Goal: Task Accomplishment & Management: Manage account settings

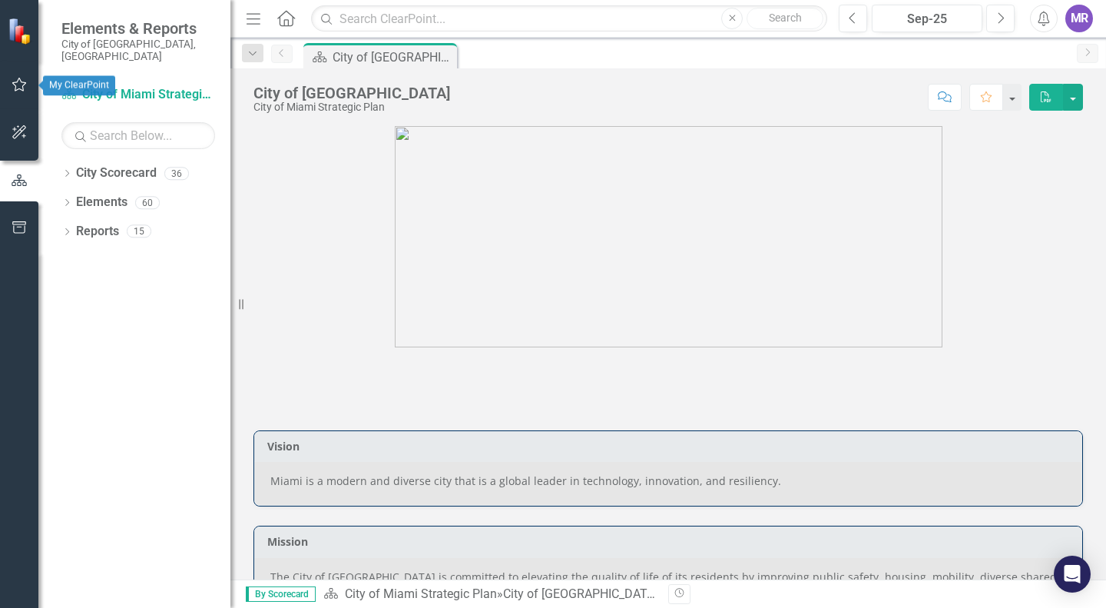
click at [21, 91] on button "button" at bounding box center [19, 85] width 35 height 32
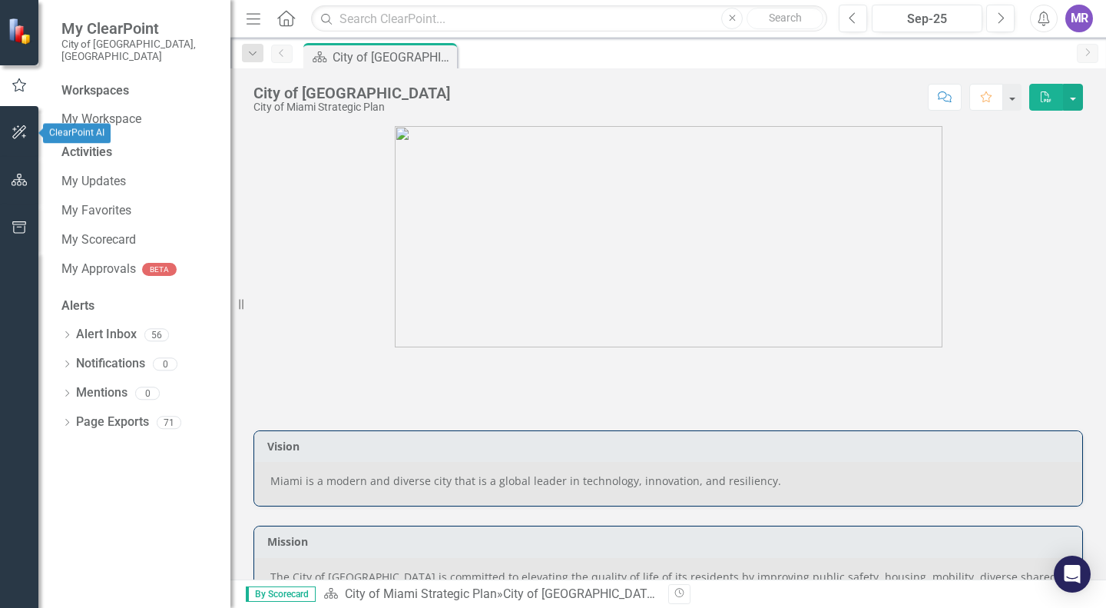
click at [19, 126] on icon "button" at bounding box center [20, 132] width 16 height 12
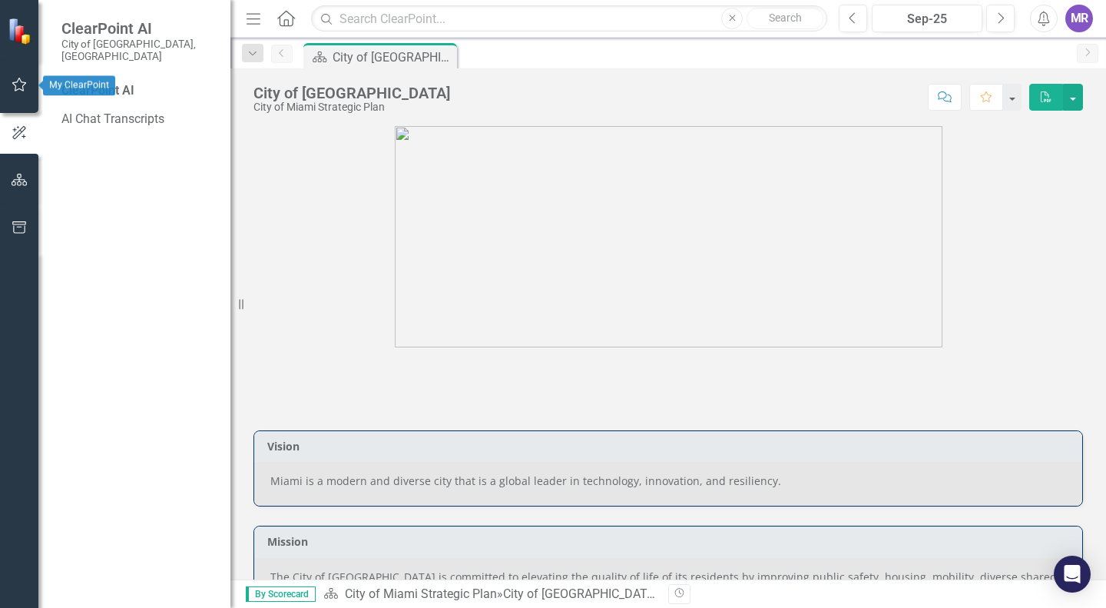
click at [17, 81] on icon "button" at bounding box center [19, 85] width 15 height 14
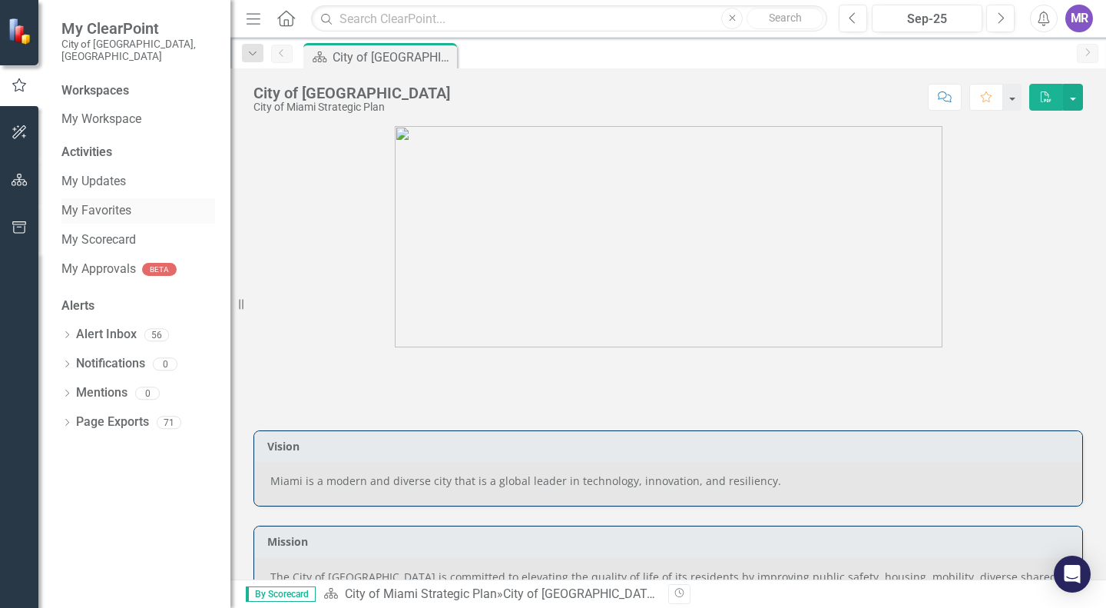
click at [134, 202] on link "My Favorites" at bounding box center [138, 211] width 154 height 18
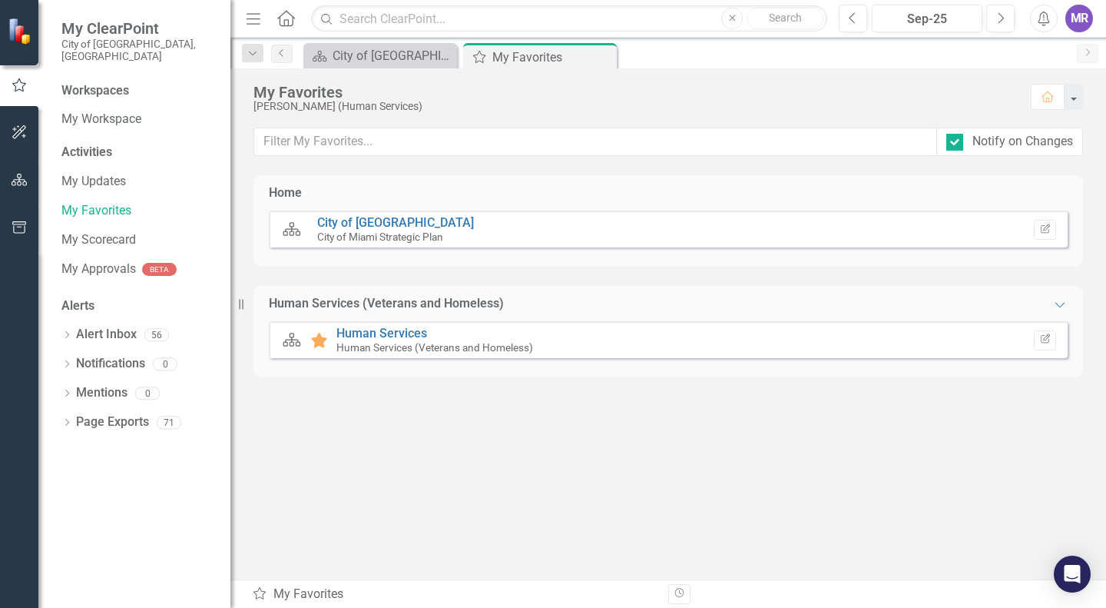
click at [370, 326] on div "City Scorecard Favorite Human Services Human Services (Veterans and Homeless) E…" at bounding box center [668, 339] width 799 height 37
click at [370, 337] on link "Human Services" at bounding box center [381, 333] width 91 height 15
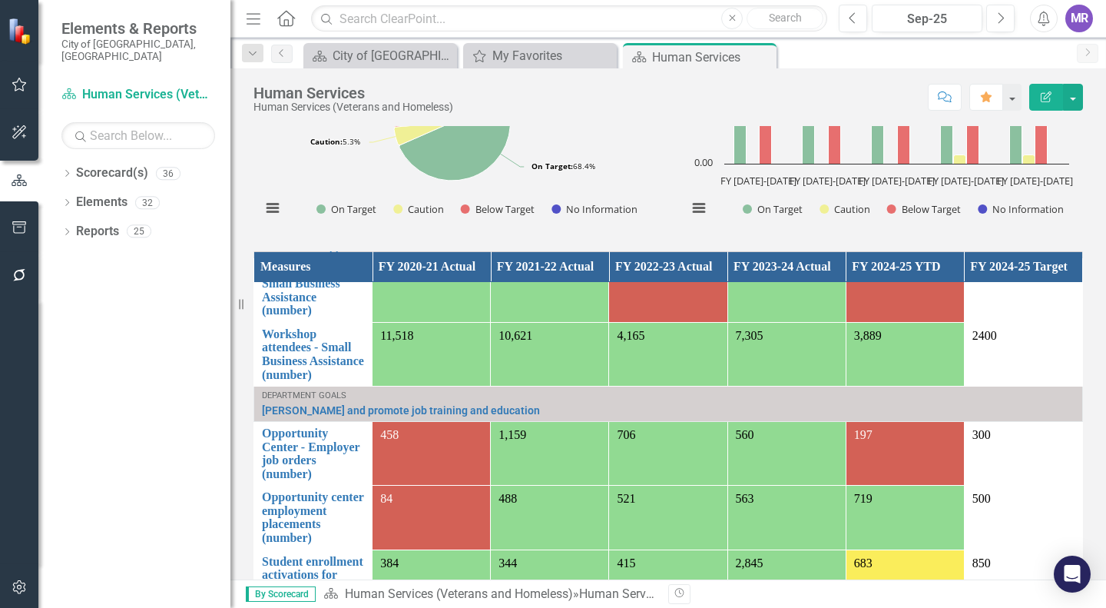
scroll to position [77, 0]
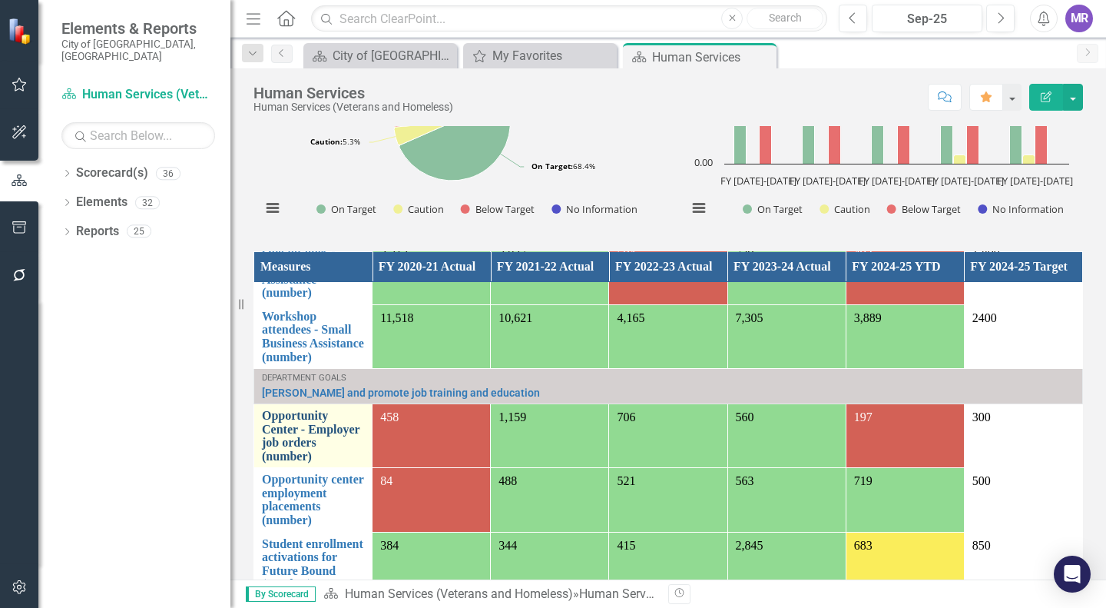
click at [336, 441] on link "Opportunity Center - Employer job orders (number)" at bounding box center [313, 436] width 102 height 54
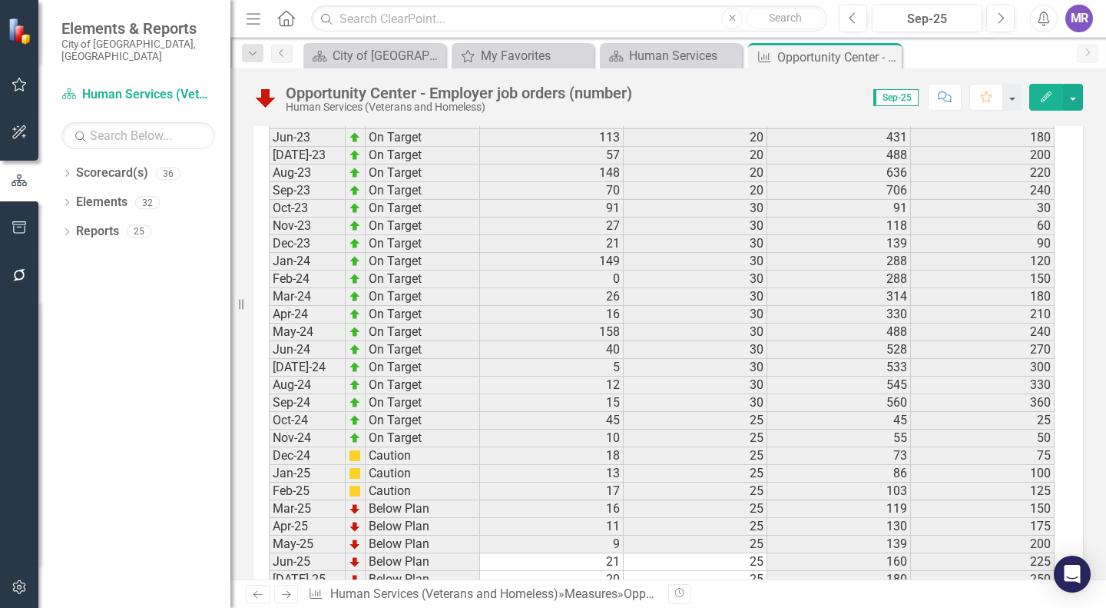
scroll to position [2824, 0]
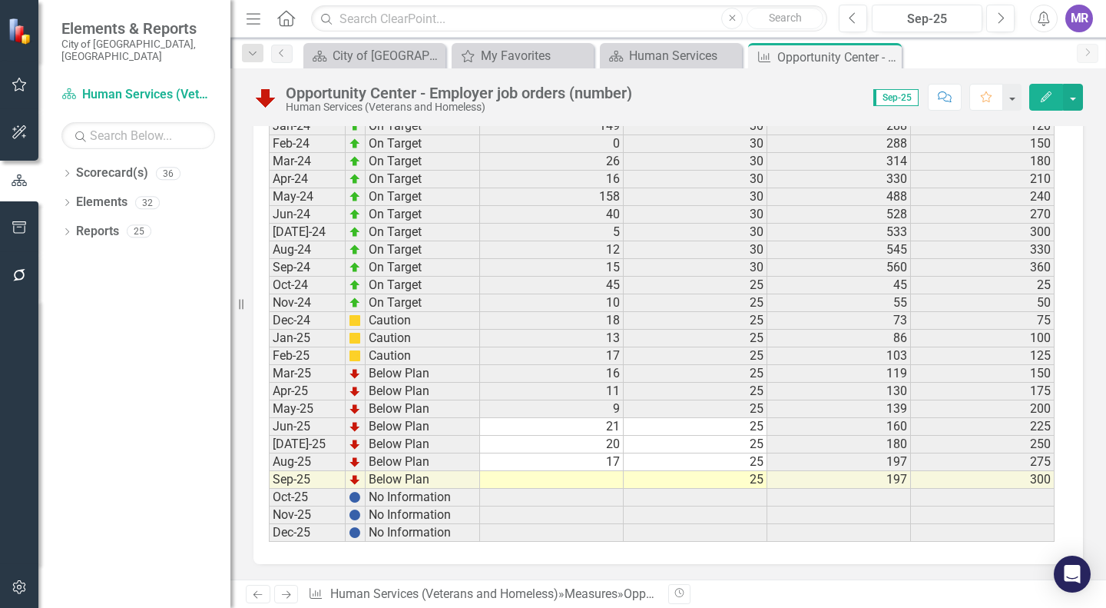
click at [612, 477] on td at bounding box center [552, 480] width 144 height 18
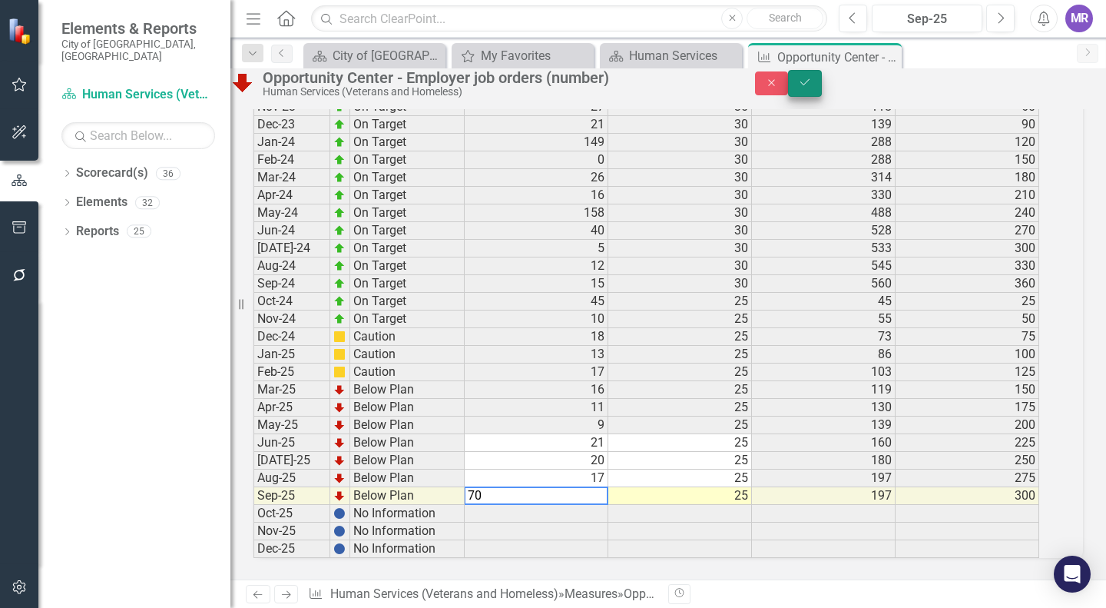
type textarea "70"
click at [812, 88] on icon "Save" at bounding box center [805, 82] width 14 height 11
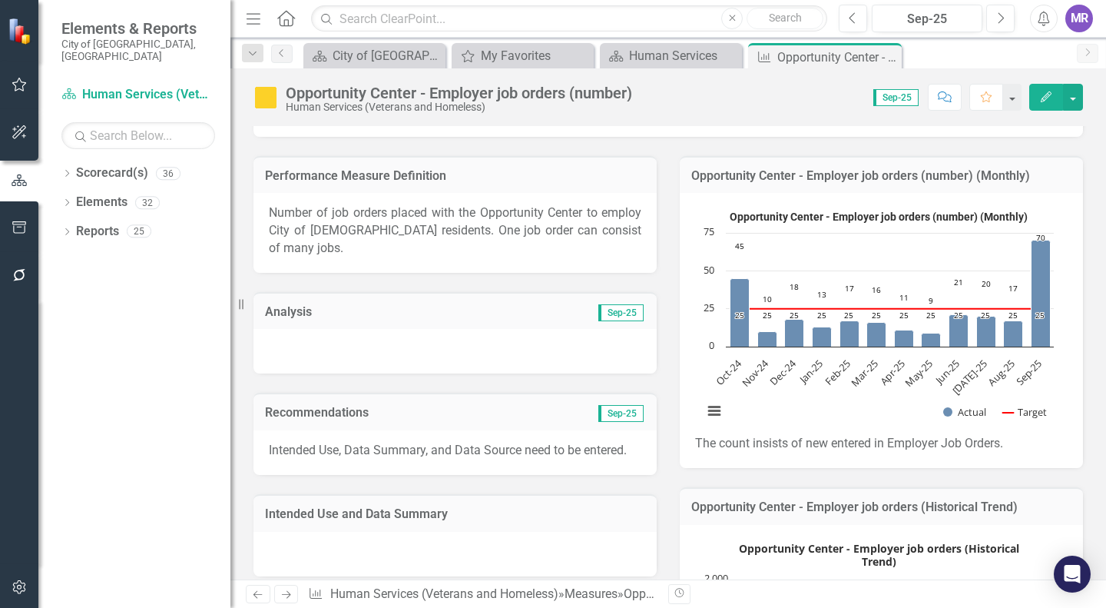
scroll to position [135, 0]
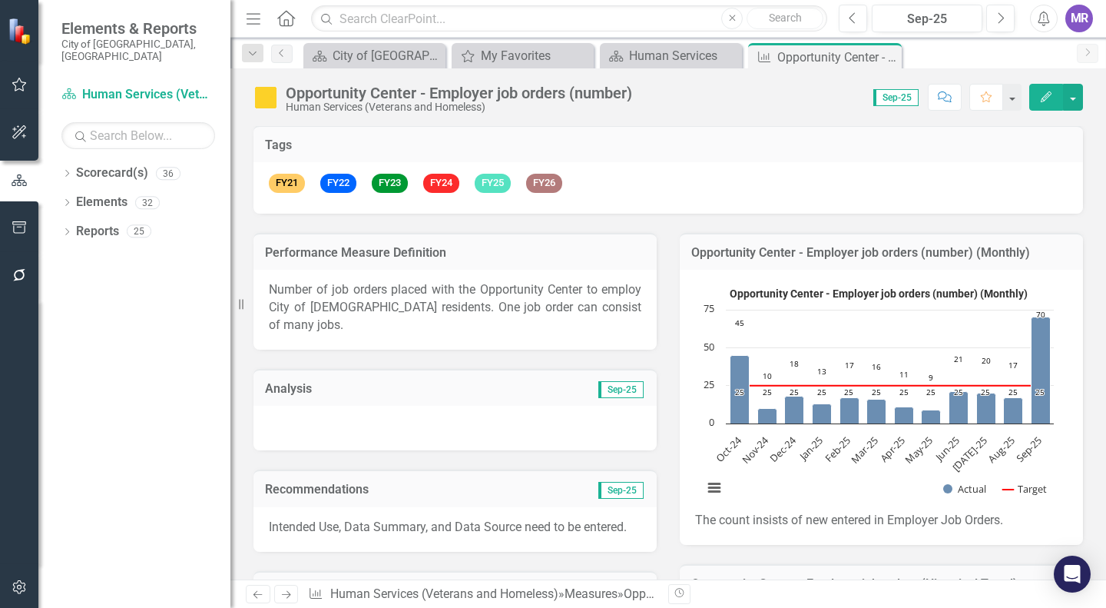
click at [478, 406] on div at bounding box center [455, 428] width 403 height 45
click at [472, 406] on div at bounding box center [455, 428] width 403 height 45
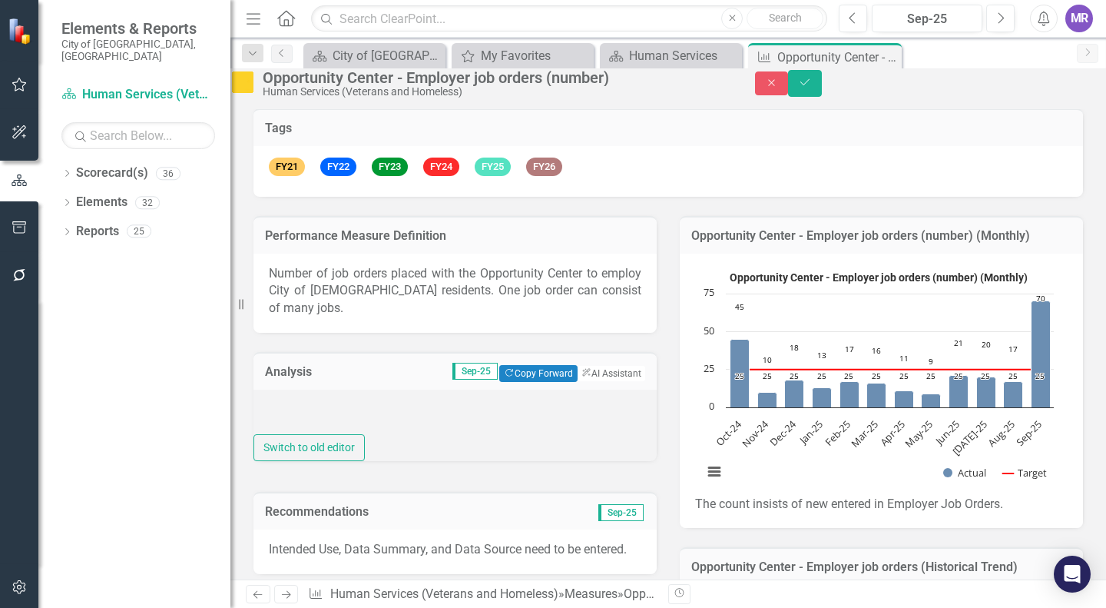
click at [472, 409] on div at bounding box center [455, 411] width 403 height 45
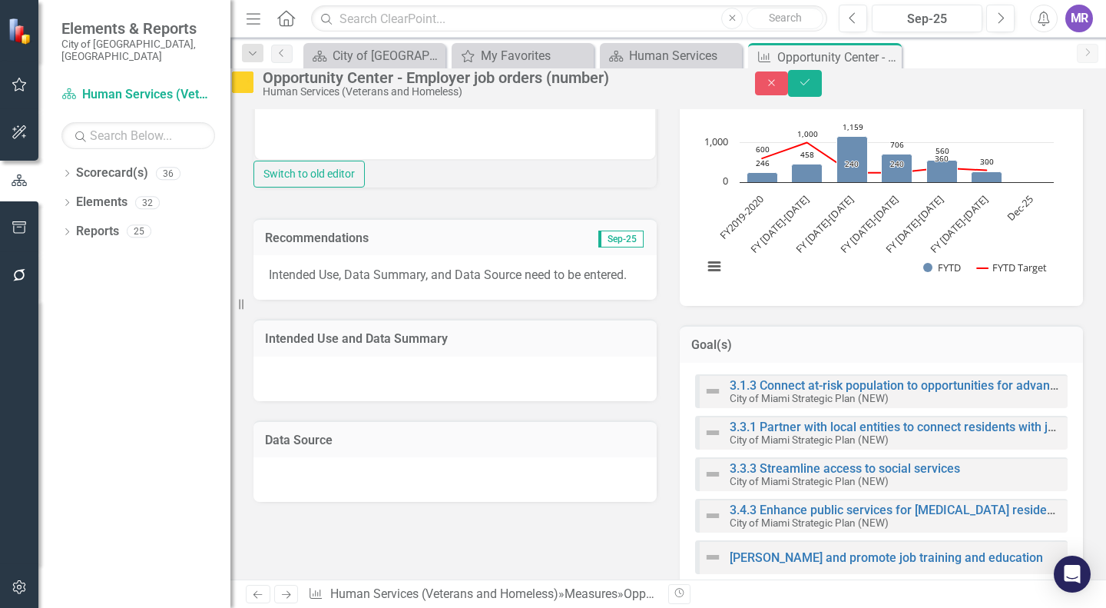
scroll to position [673, 0]
click at [468, 399] on div at bounding box center [455, 377] width 403 height 45
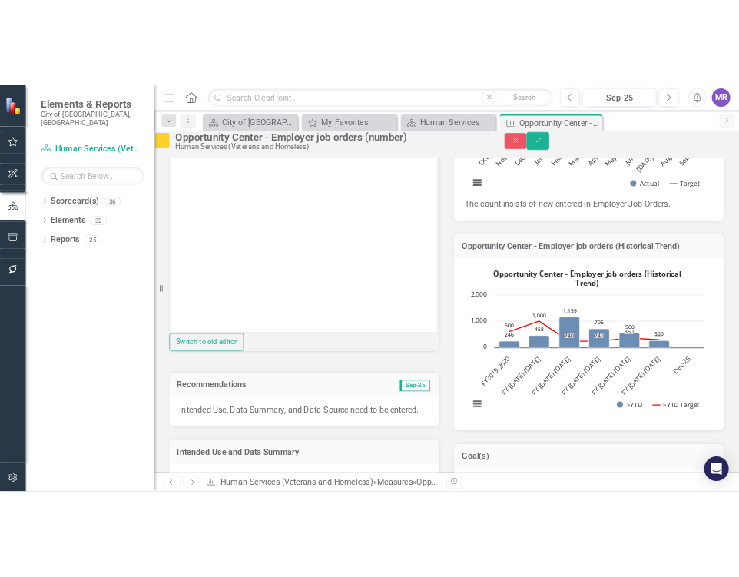
scroll to position [230, 0]
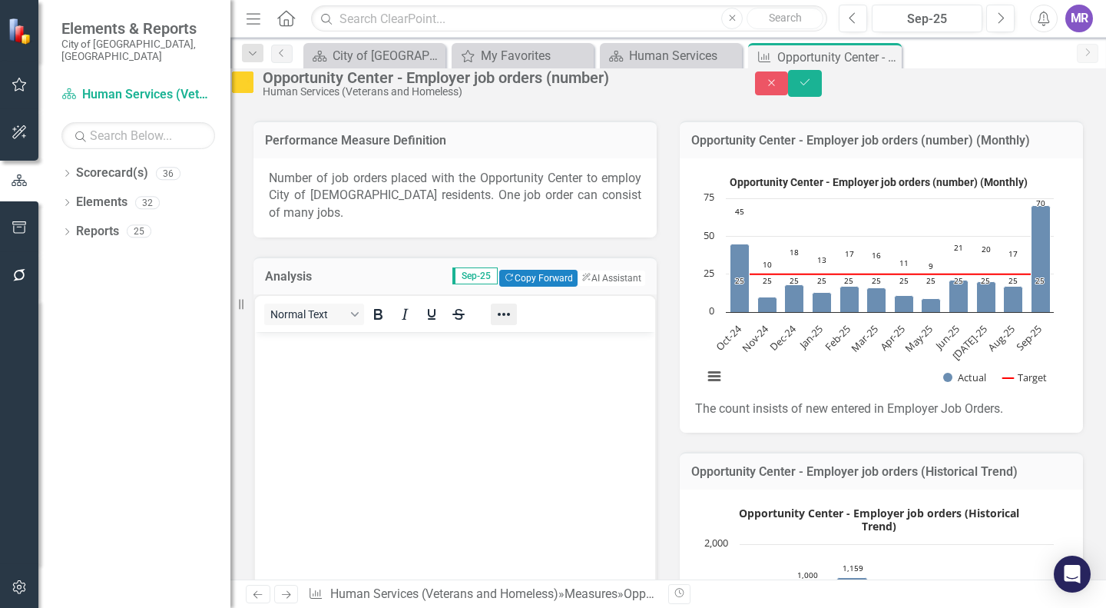
click at [513, 323] on icon "Reveal or hide additional toolbar items" at bounding box center [504, 314] width 18 height 18
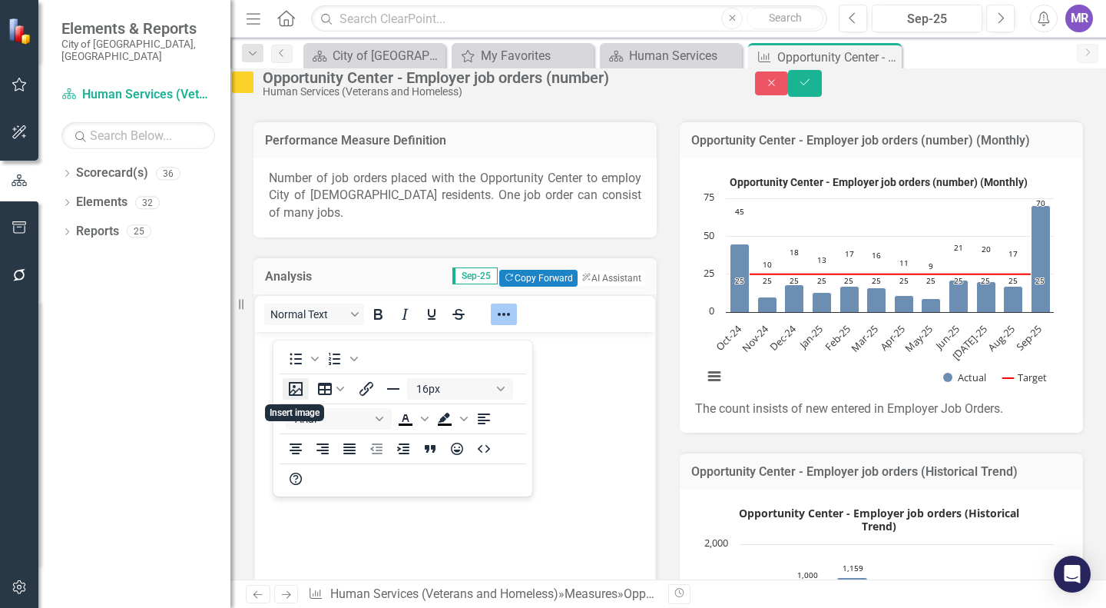
click at [288, 384] on icon "Insert image" at bounding box center [296, 389] width 18 height 18
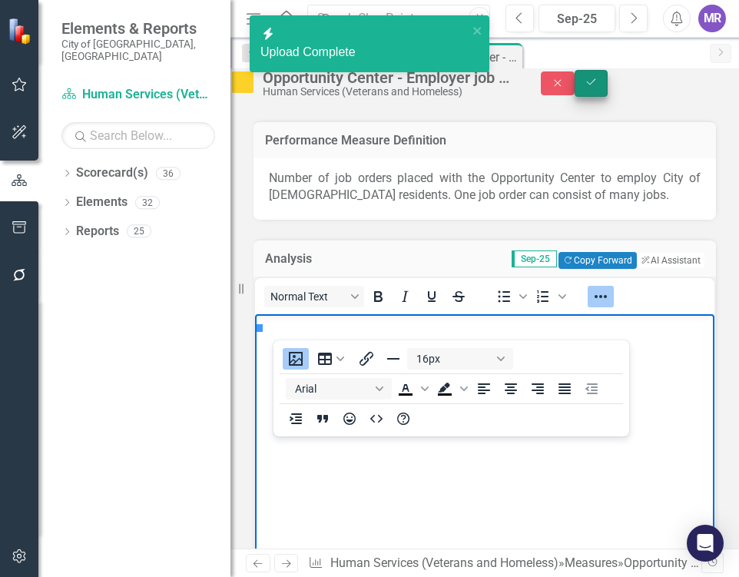
click at [598, 87] on icon "Save" at bounding box center [592, 82] width 14 height 11
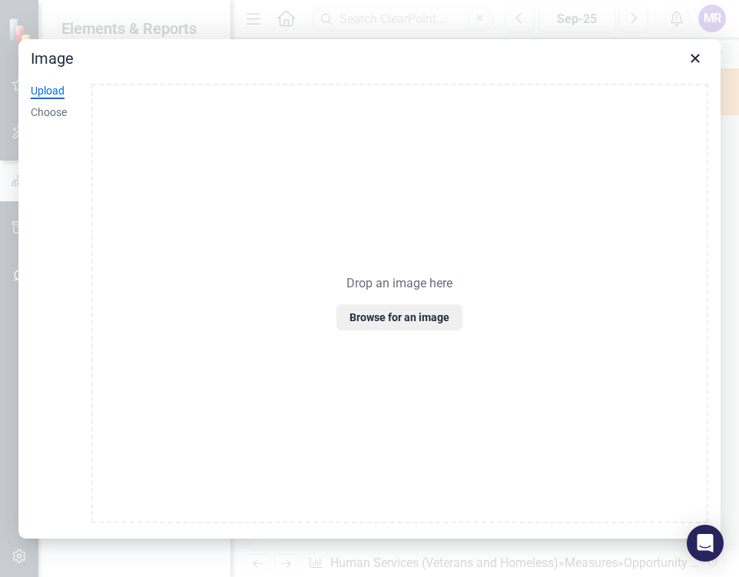
scroll to position [154, 0]
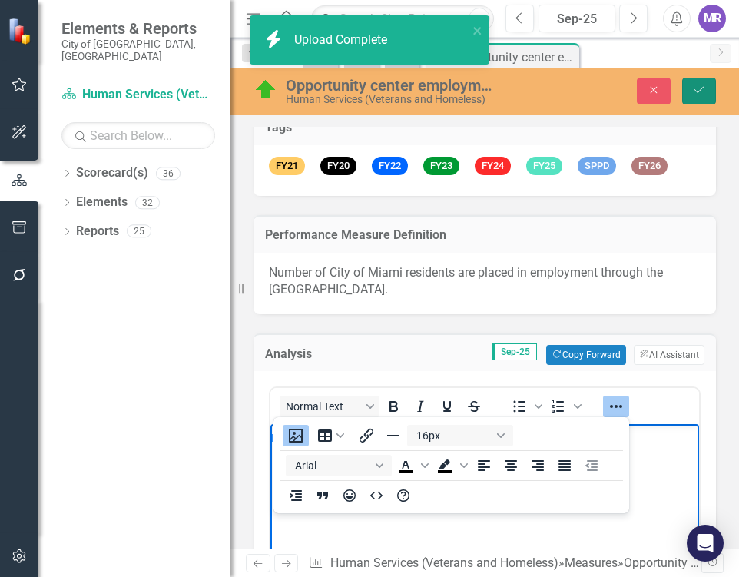
click at [706, 93] on button "Save" at bounding box center [699, 91] width 34 height 27
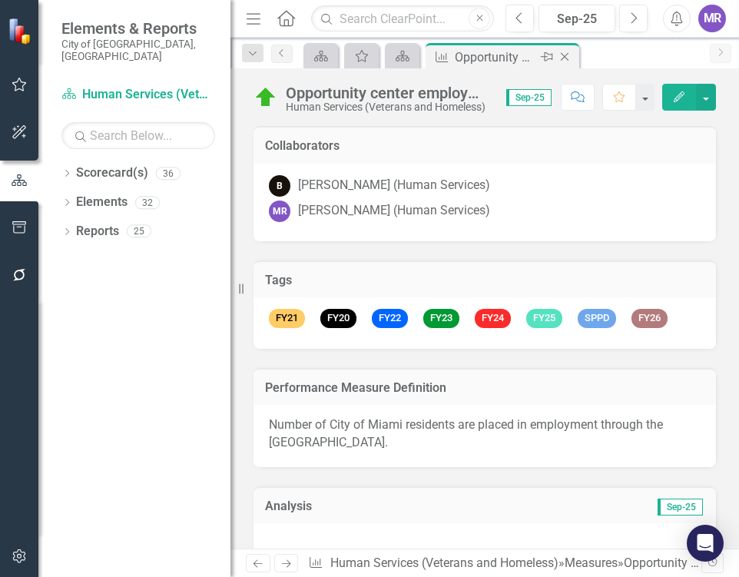
click at [561, 54] on icon "Close" at bounding box center [564, 57] width 15 height 12
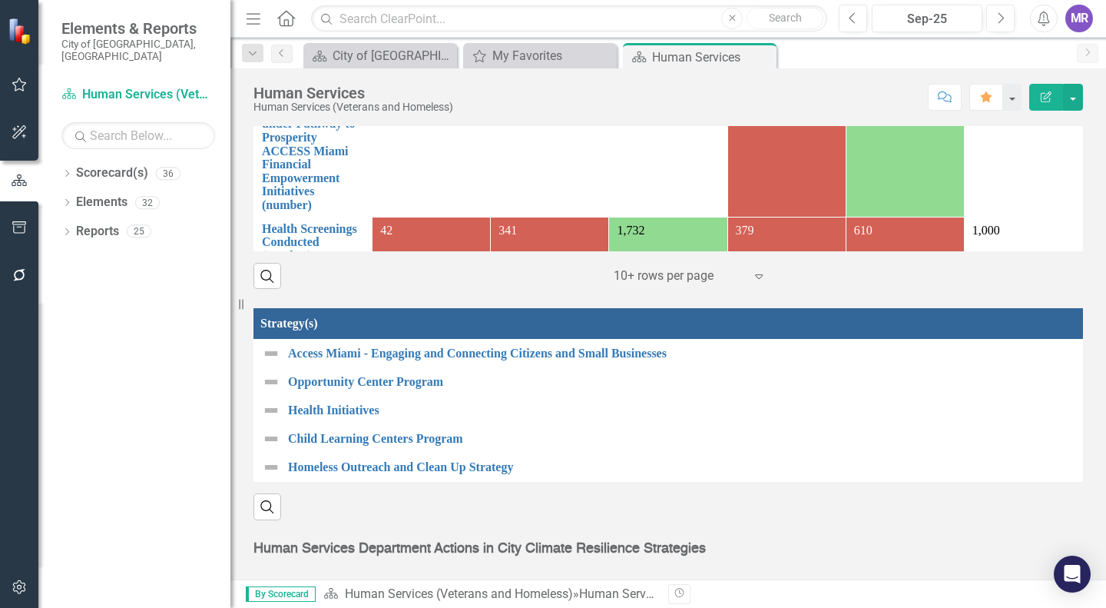
scroll to position [1921, 0]
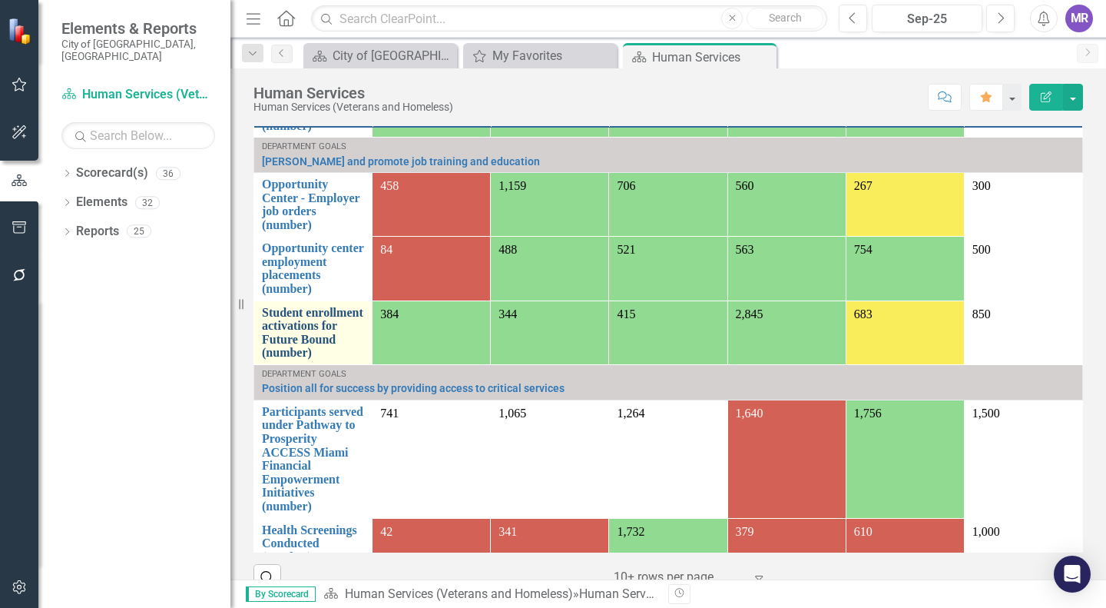
click at [272, 353] on link "Student enrollment activations for Future Bound (number)" at bounding box center [313, 333] width 102 height 54
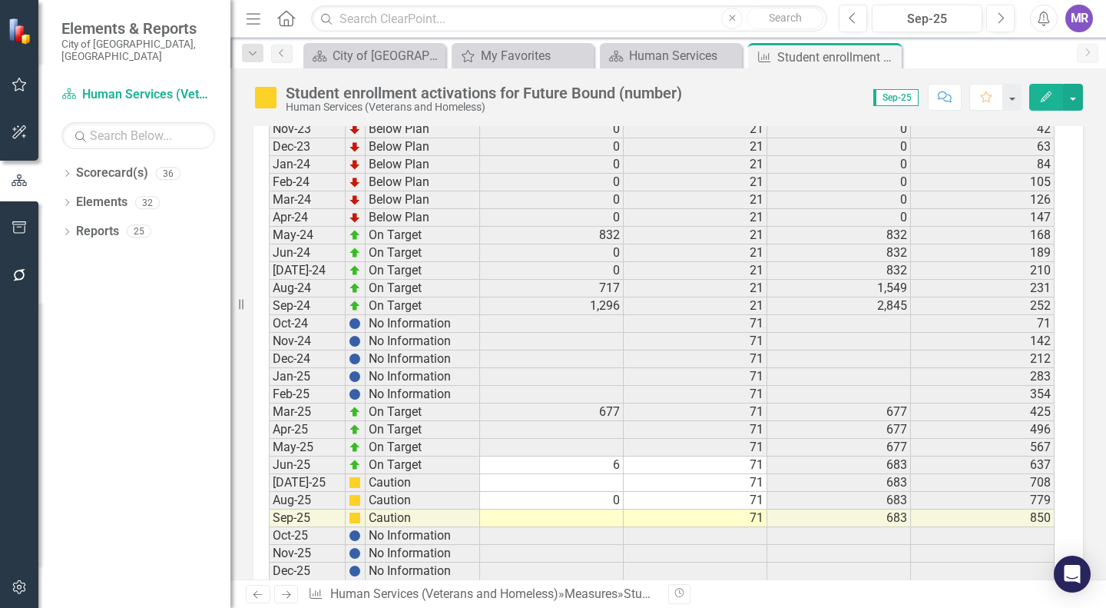
scroll to position [2829, 0]
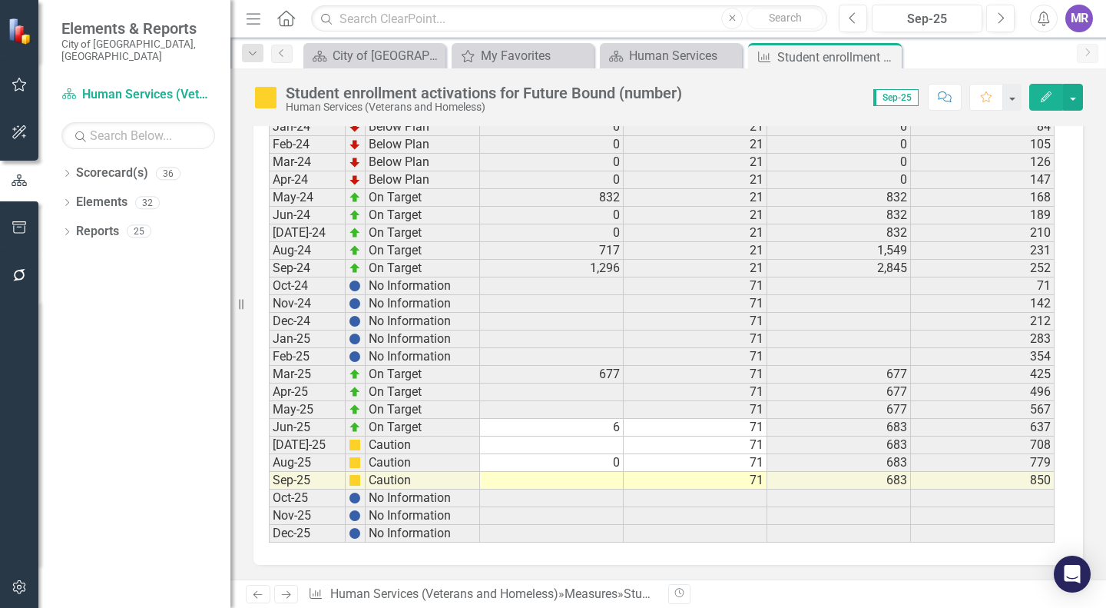
click at [615, 444] on td at bounding box center [552, 445] width 144 height 18
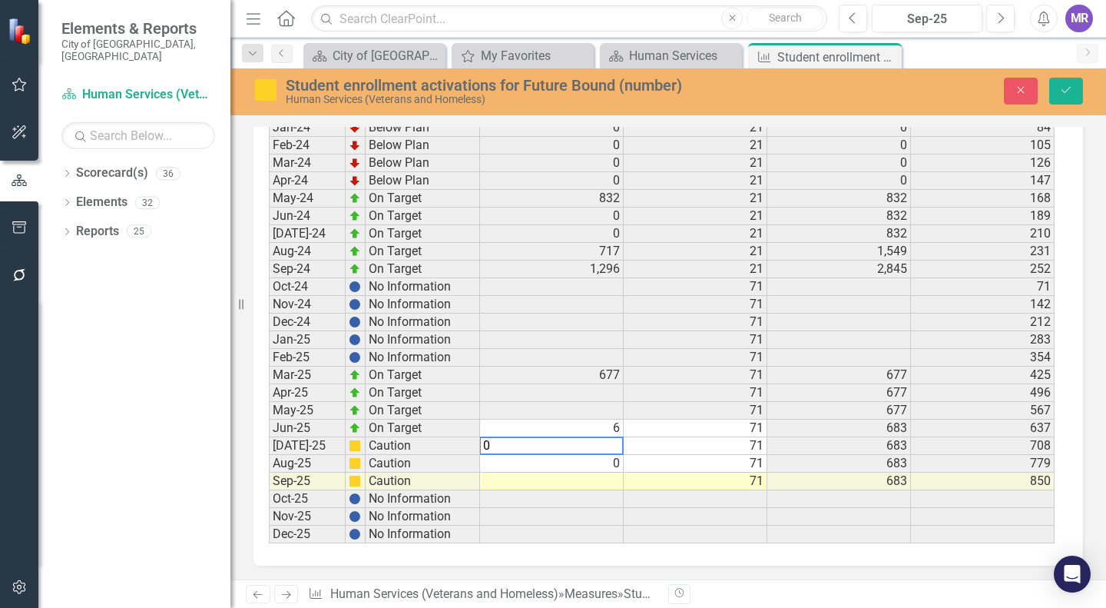
type textarea "0"
click at [611, 477] on td at bounding box center [552, 481] width 144 height 18
click at [610, 488] on textarea "0" at bounding box center [551, 481] width 144 height 18
click at [568, 432] on td "6" at bounding box center [552, 428] width 144 height 18
type textarea "6"
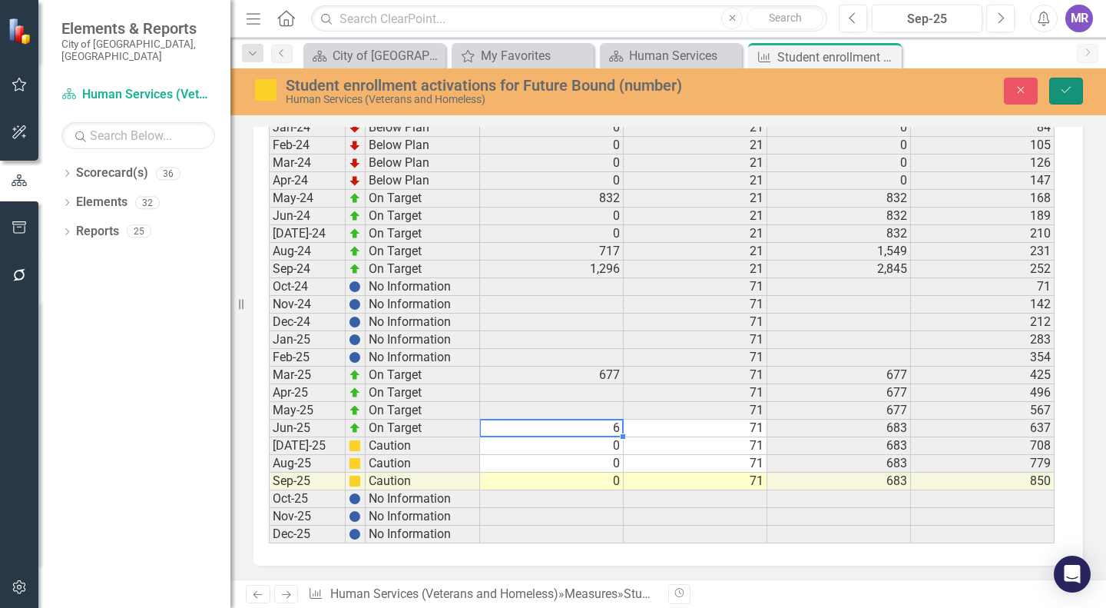
click at [738, 92] on icon "submit" at bounding box center [1066, 90] width 9 height 6
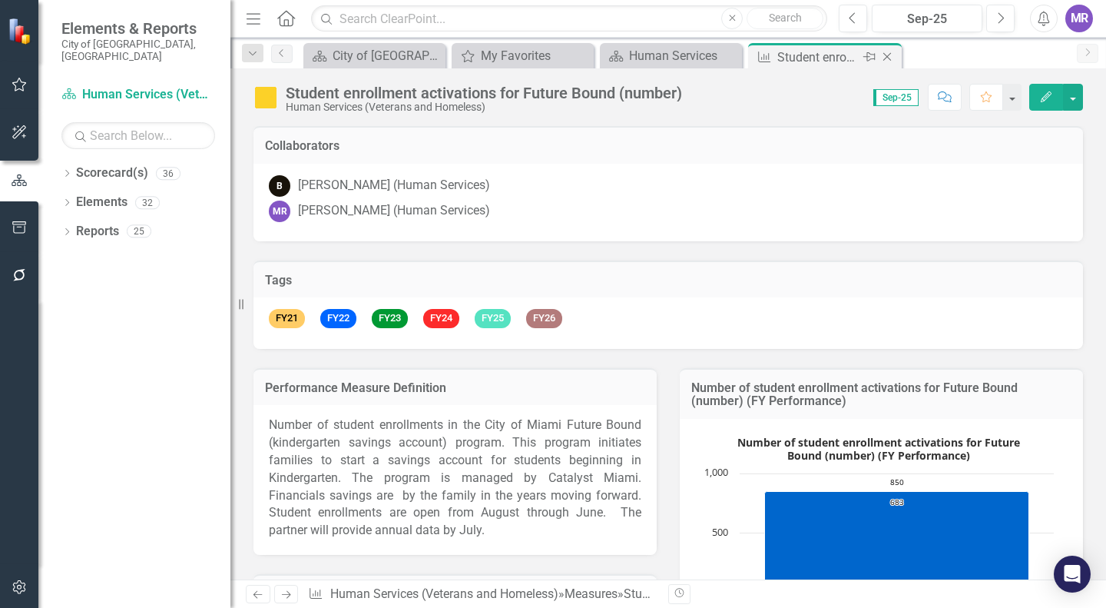
click at [738, 53] on icon "Close" at bounding box center [887, 57] width 15 height 12
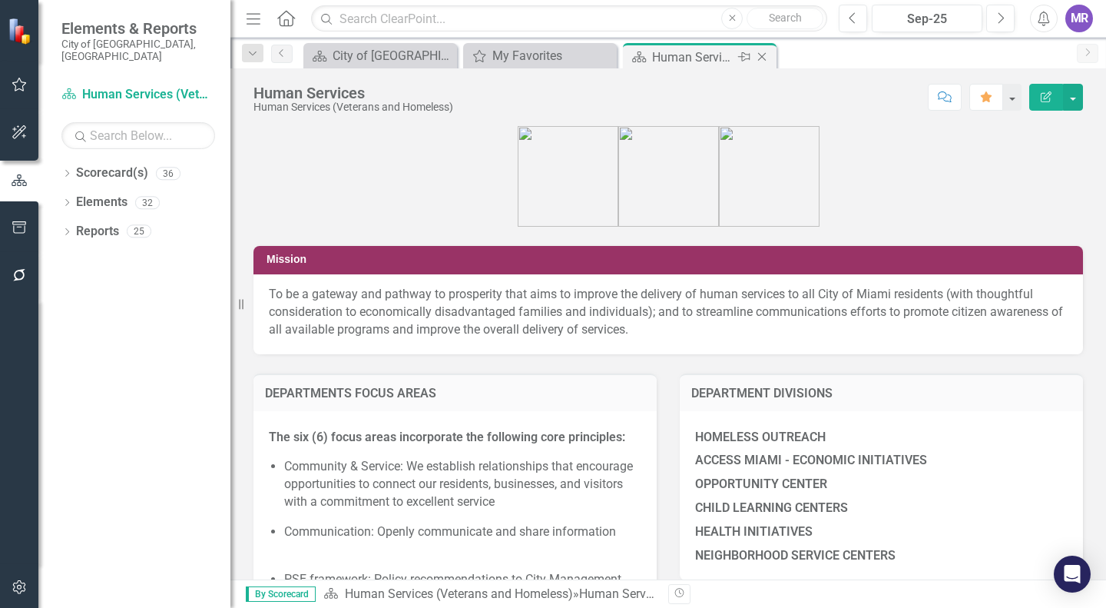
click at [714, 51] on div "Human Services" at bounding box center [693, 57] width 82 height 19
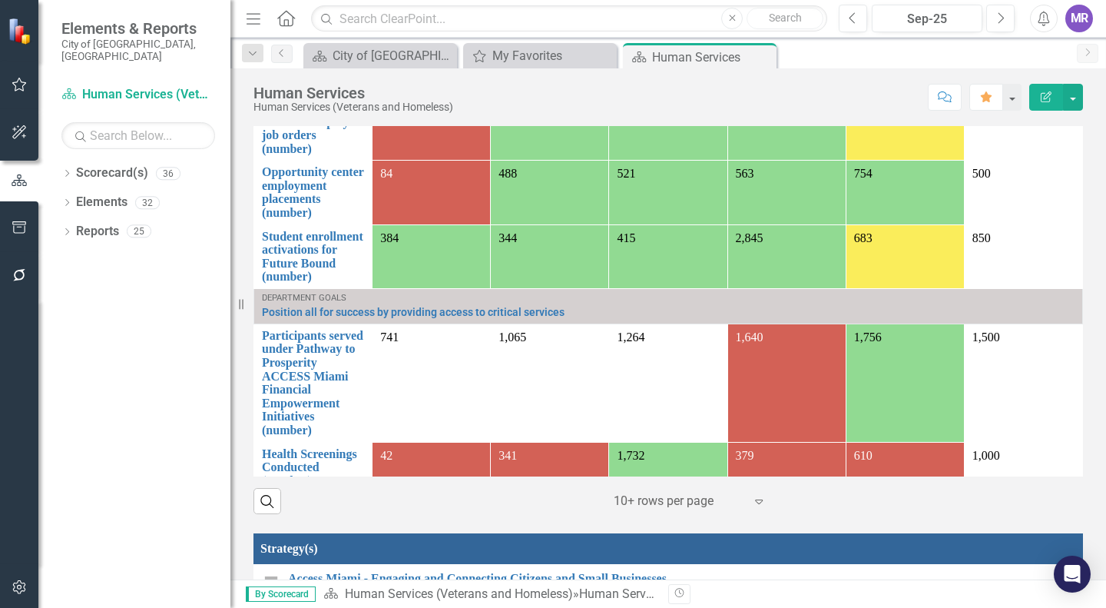
scroll to position [230, 0]
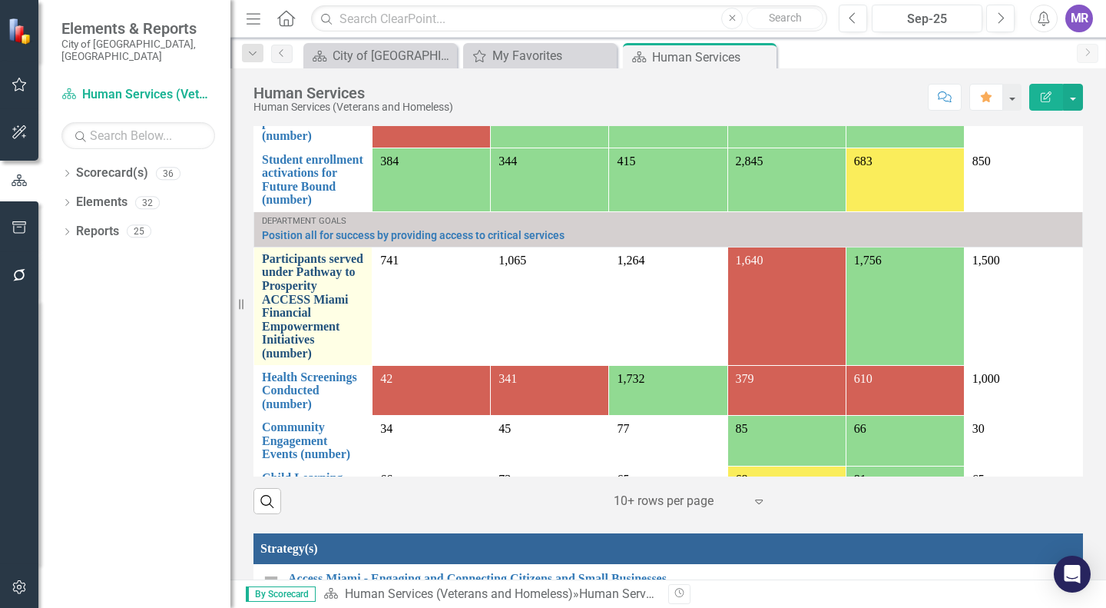
click at [286, 300] on link "Participants served under Pathway to Prosperity ACCESS Miami Financial Empowerm…" at bounding box center [313, 306] width 102 height 108
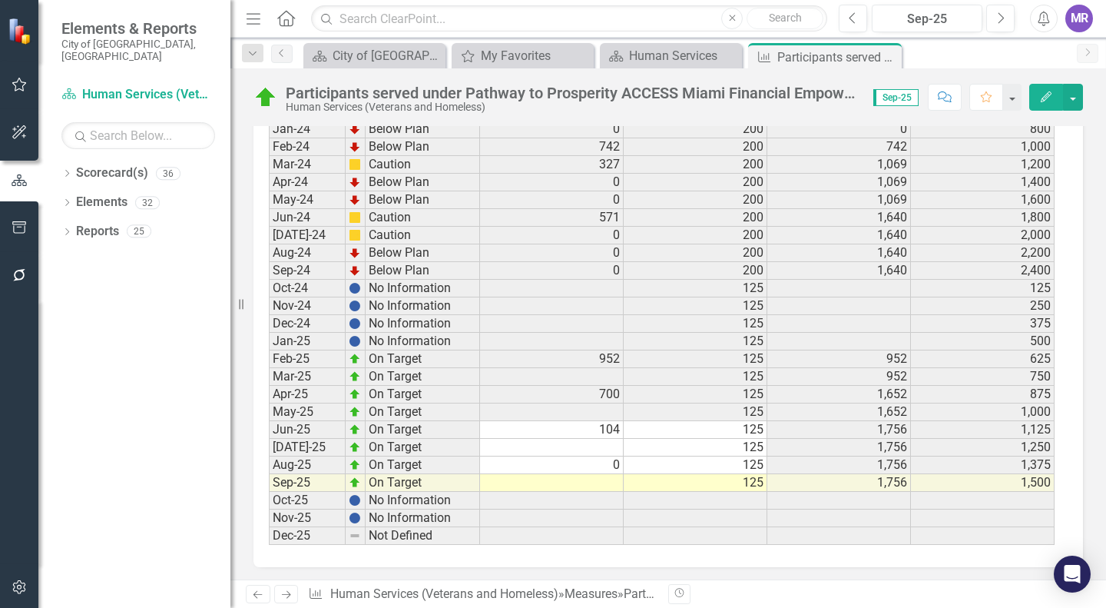
scroll to position [2829, 0]
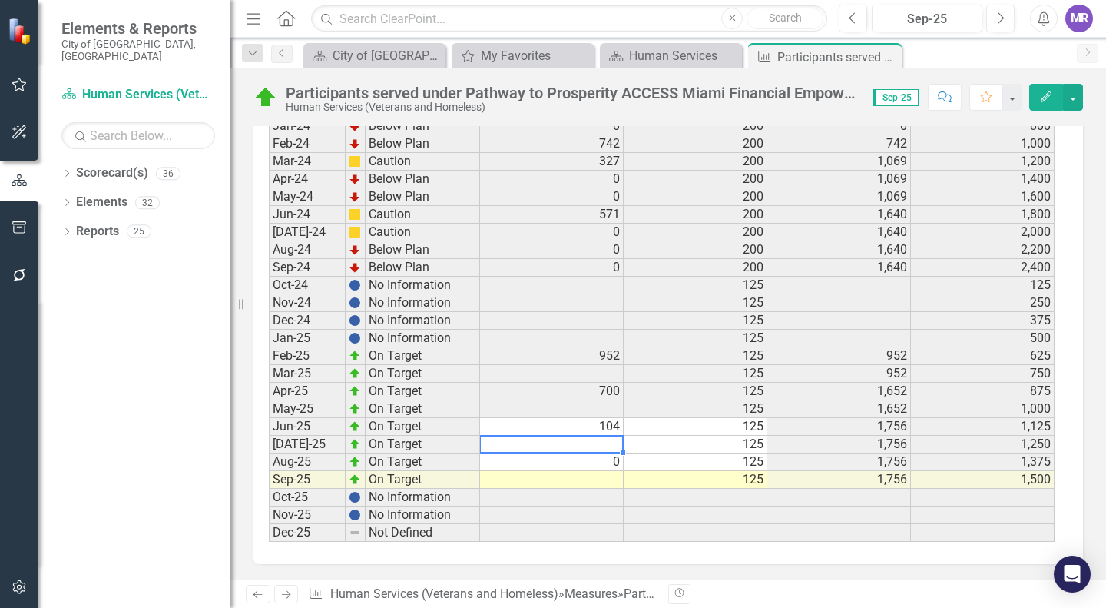
click at [605, 448] on td at bounding box center [552, 445] width 144 height 18
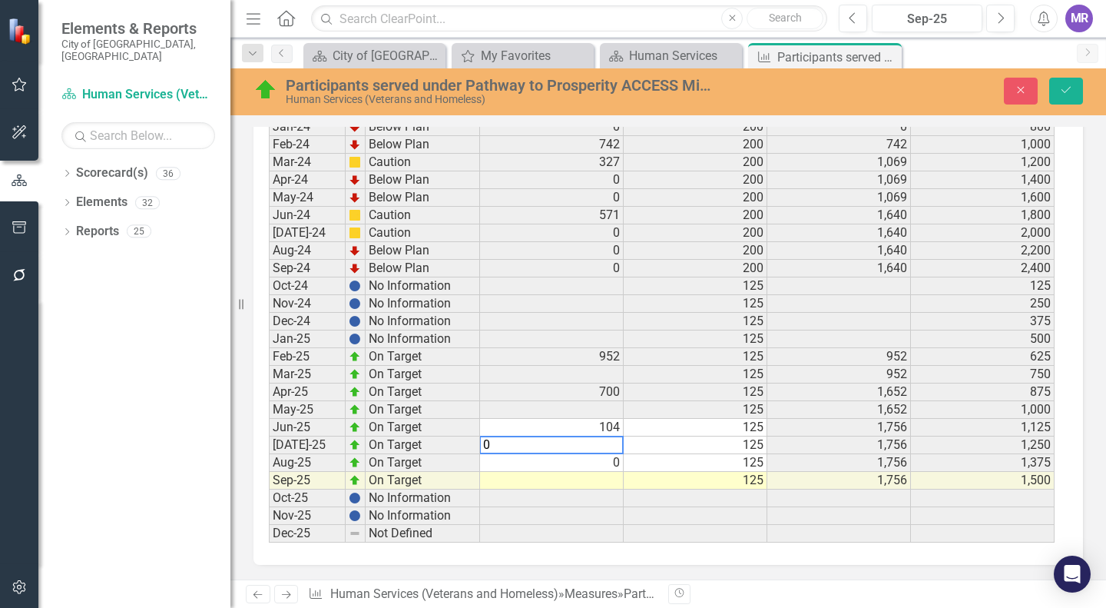
type textarea "0"
click at [602, 479] on td at bounding box center [552, 481] width 144 height 18
type textarea "0"
click at [609, 446] on td "0" at bounding box center [552, 445] width 144 height 18
click at [738, 96] on button "Save" at bounding box center [1066, 91] width 34 height 27
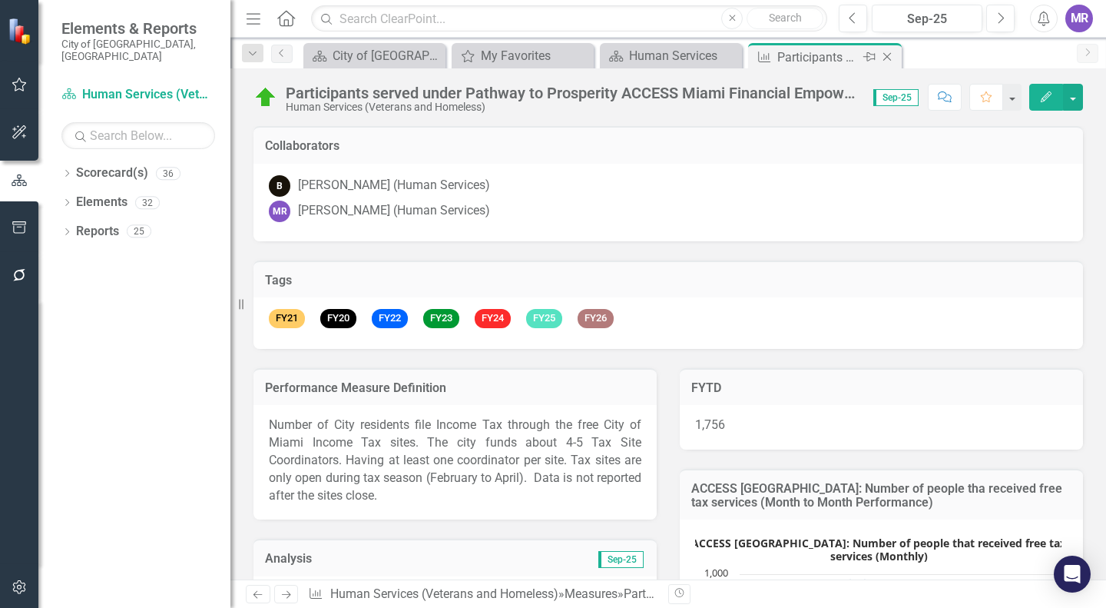
click at [738, 55] on icon "Close" at bounding box center [887, 57] width 15 height 12
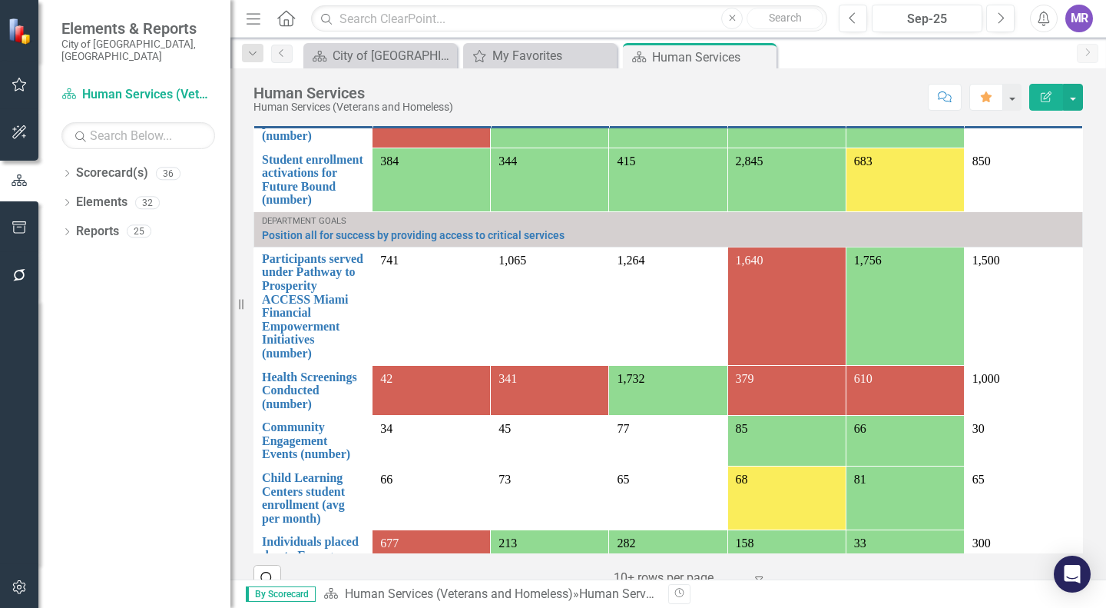
scroll to position [384, 0]
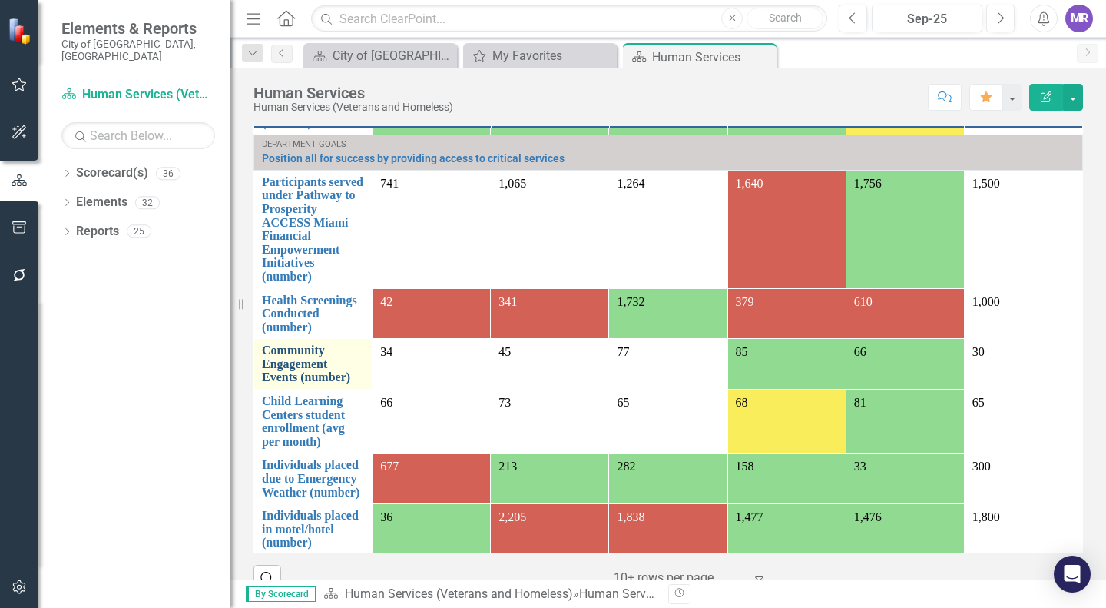
click at [322, 384] on link "Community Engagement Events (number)" at bounding box center [313, 363] width 102 height 41
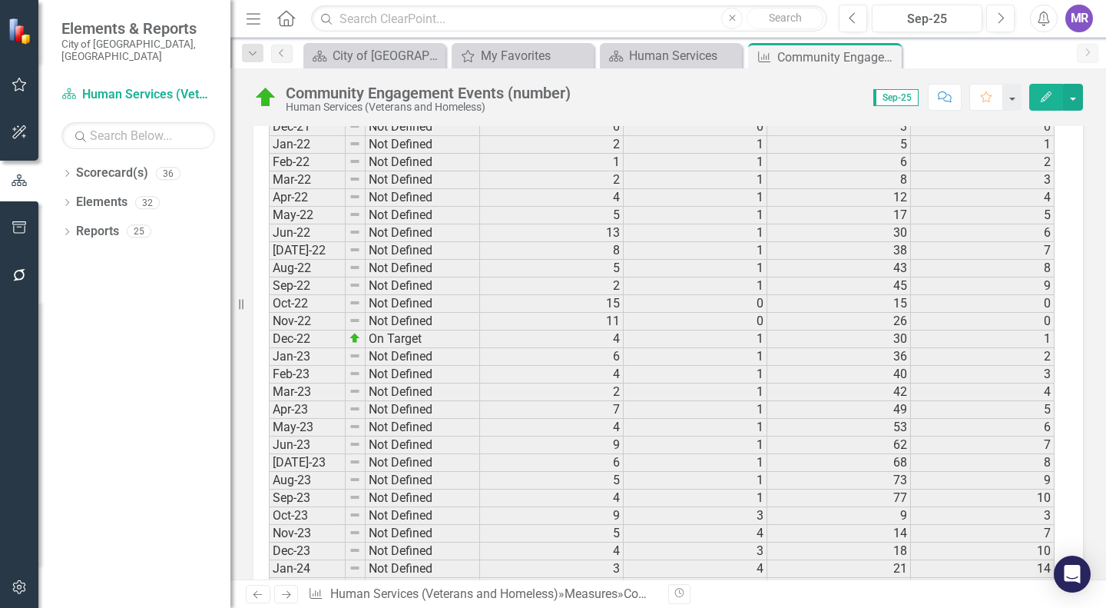
scroll to position [2516, 0]
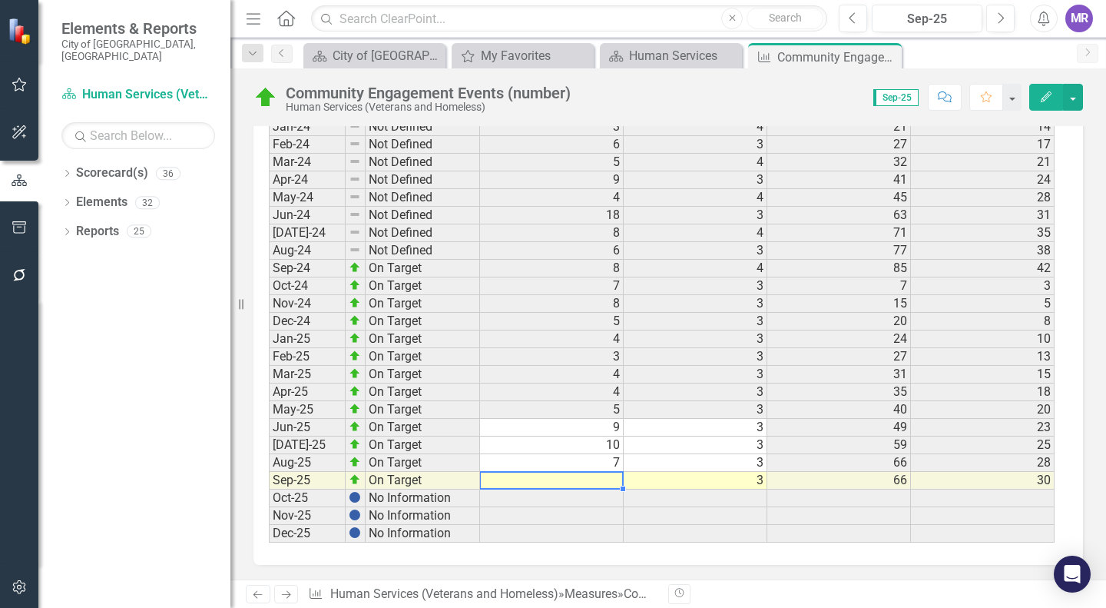
click at [610, 476] on td at bounding box center [552, 481] width 144 height 18
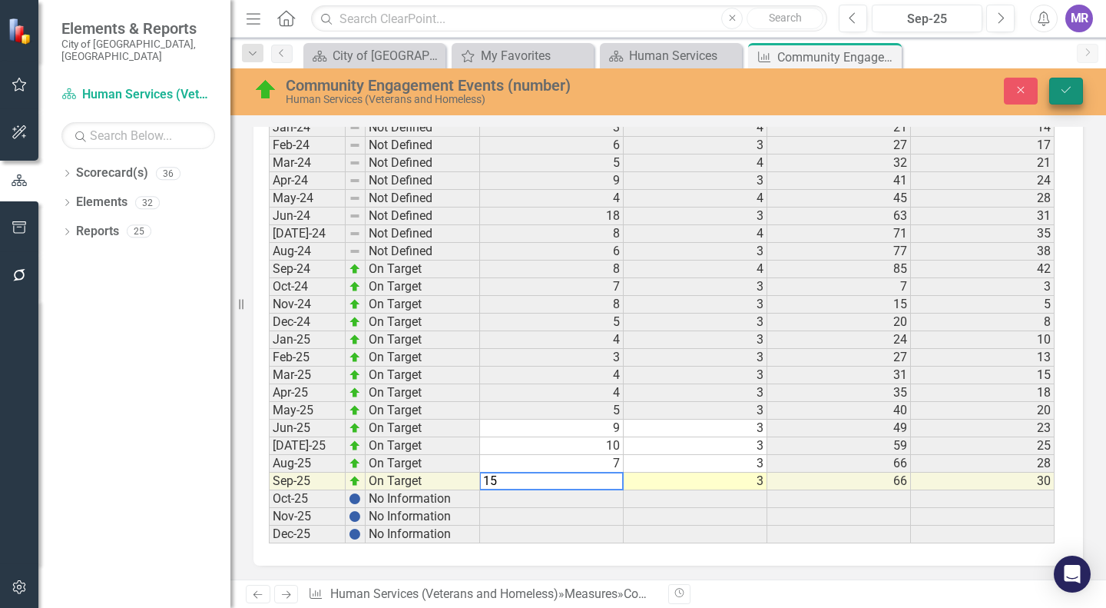
type textarea "15"
click at [738, 85] on button "Save" at bounding box center [1066, 91] width 34 height 27
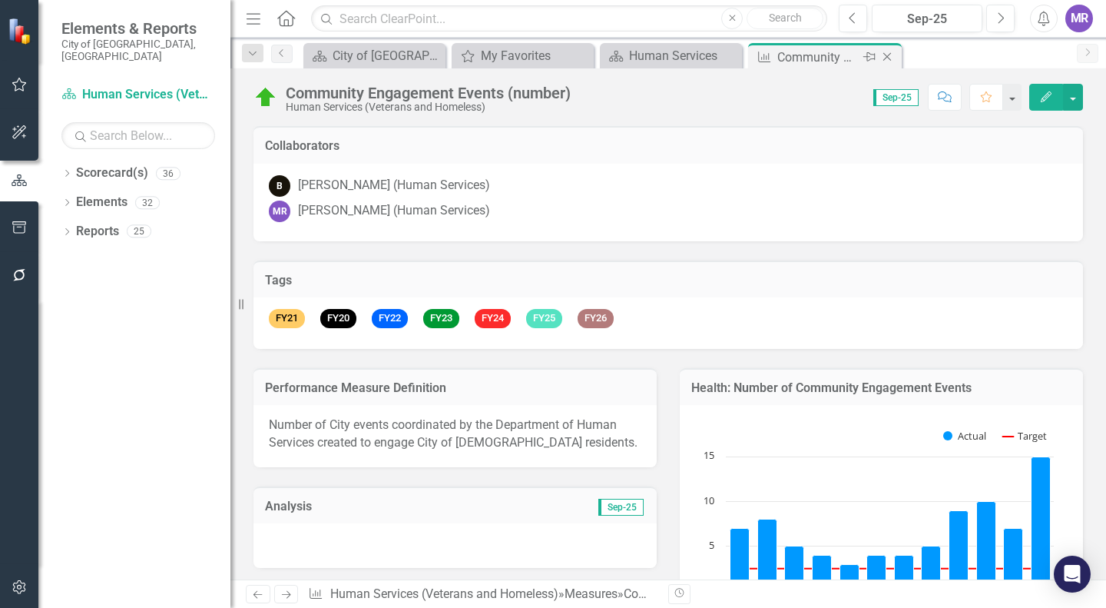
click at [738, 57] on icon at bounding box center [887, 57] width 8 height 8
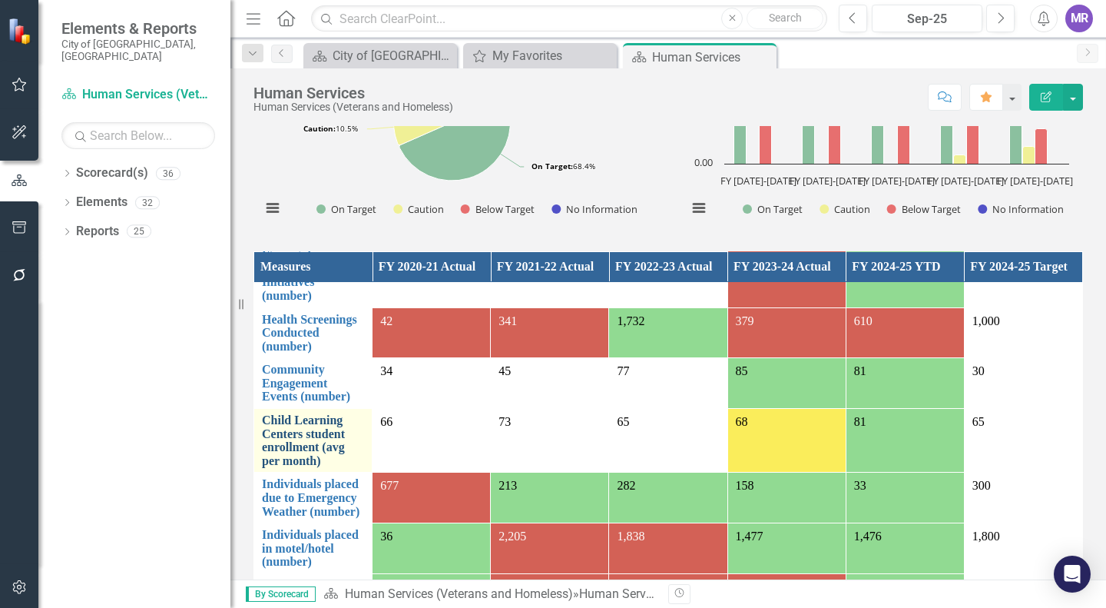
scroll to position [538, 0]
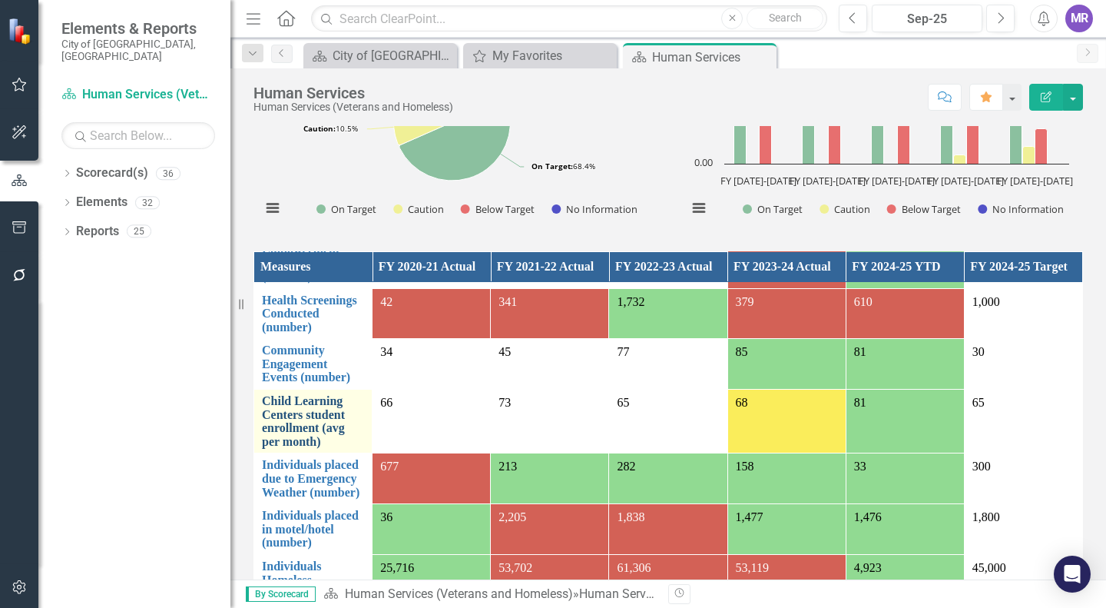
click at [321, 431] on link "Child Learning Centers student enrollment (avg per month)" at bounding box center [313, 421] width 102 height 54
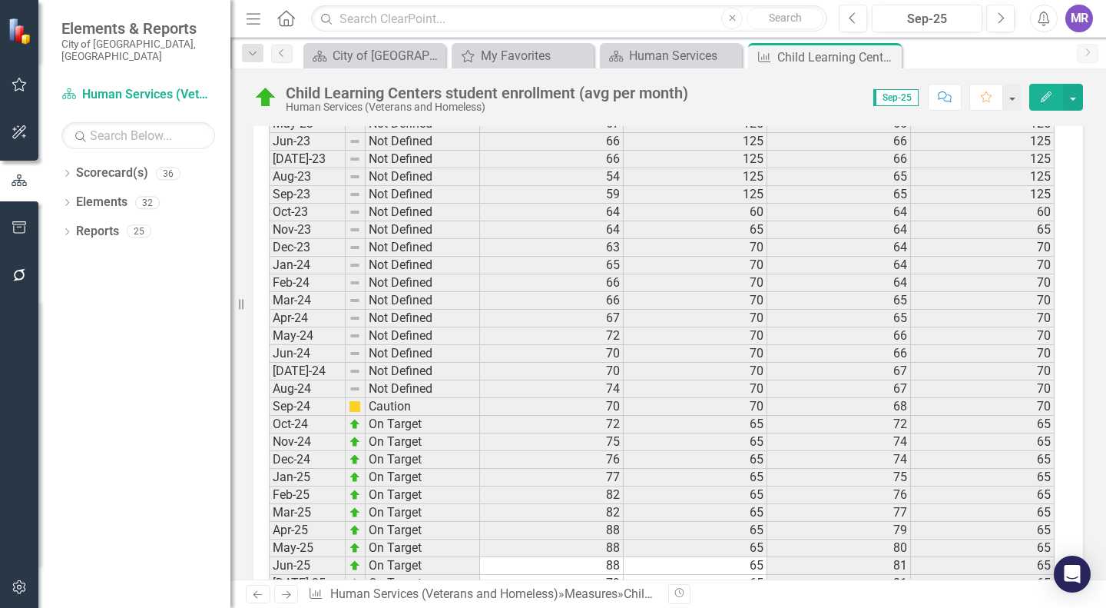
scroll to position [2285, 0]
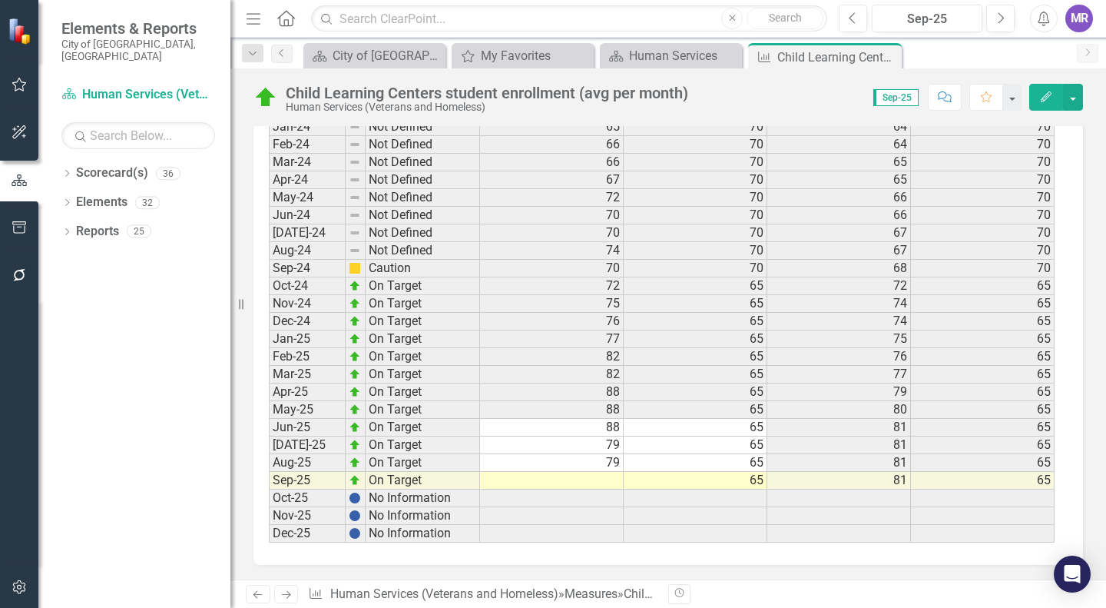
click at [605, 480] on td at bounding box center [552, 481] width 144 height 18
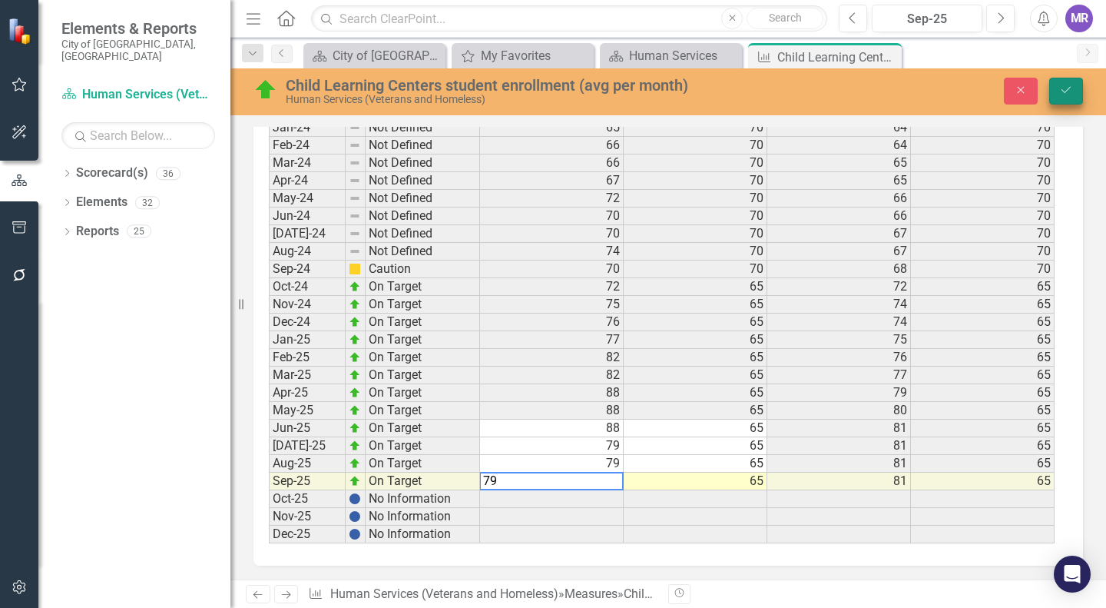
type textarea "79"
click at [1076, 85] on button "Save" at bounding box center [1066, 91] width 34 height 27
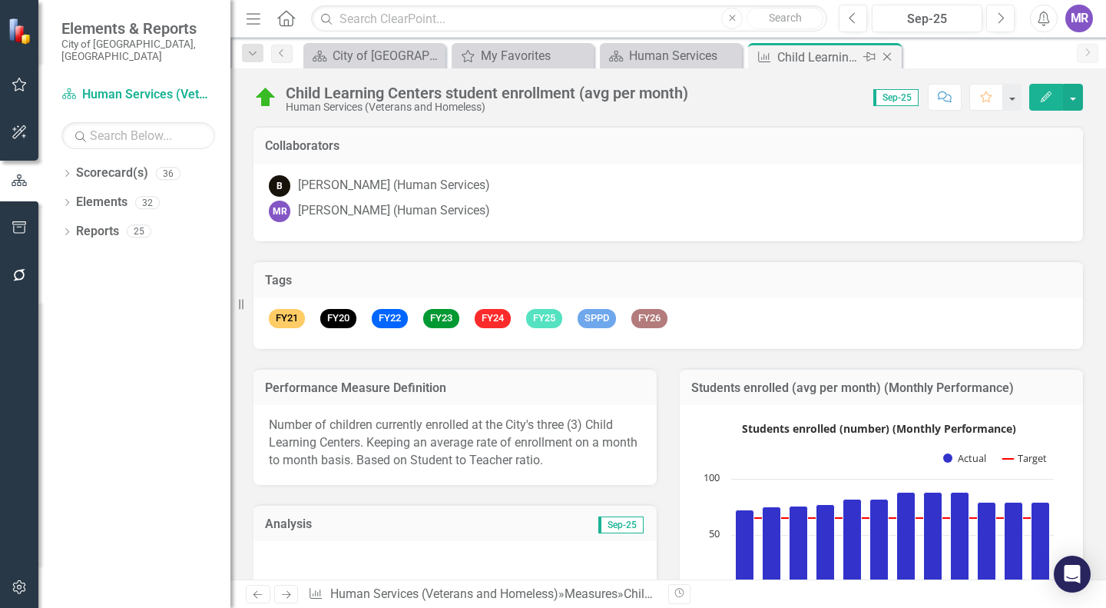
click at [887, 55] on icon "Close" at bounding box center [887, 57] width 15 height 12
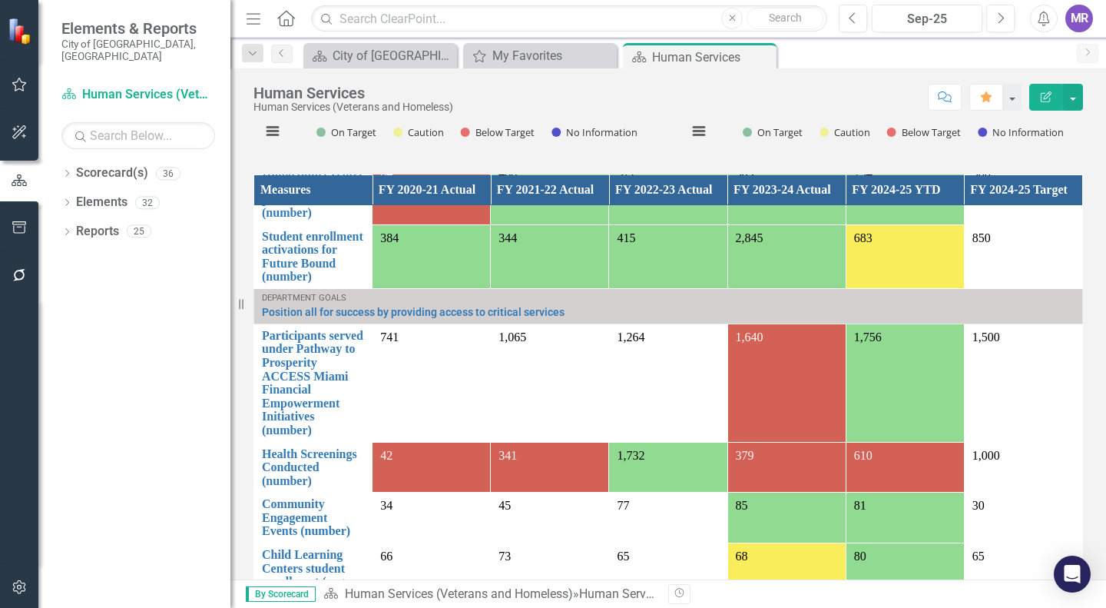
scroll to position [384, 0]
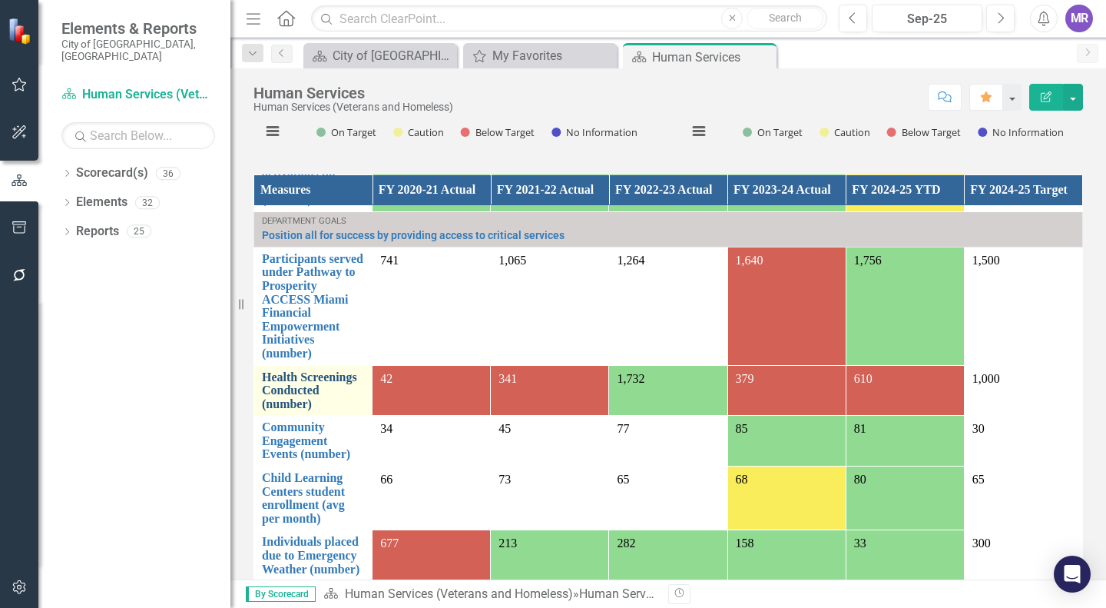
click at [325, 391] on link "Health Screenings Conducted (number)" at bounding box center [313, 390] width 102 height 41
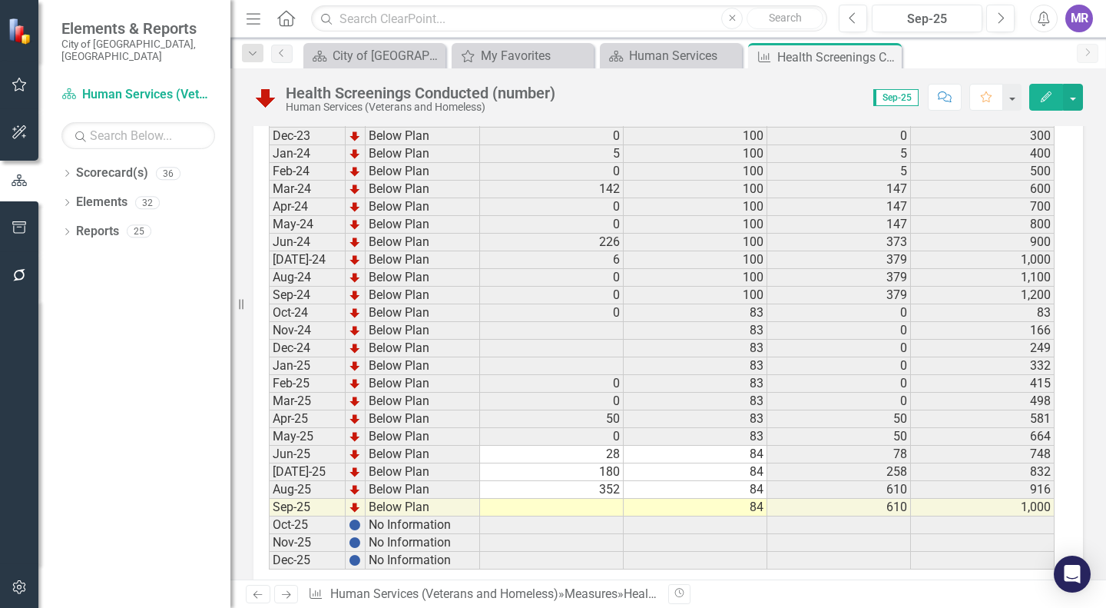
scroll to position [2912, 0]
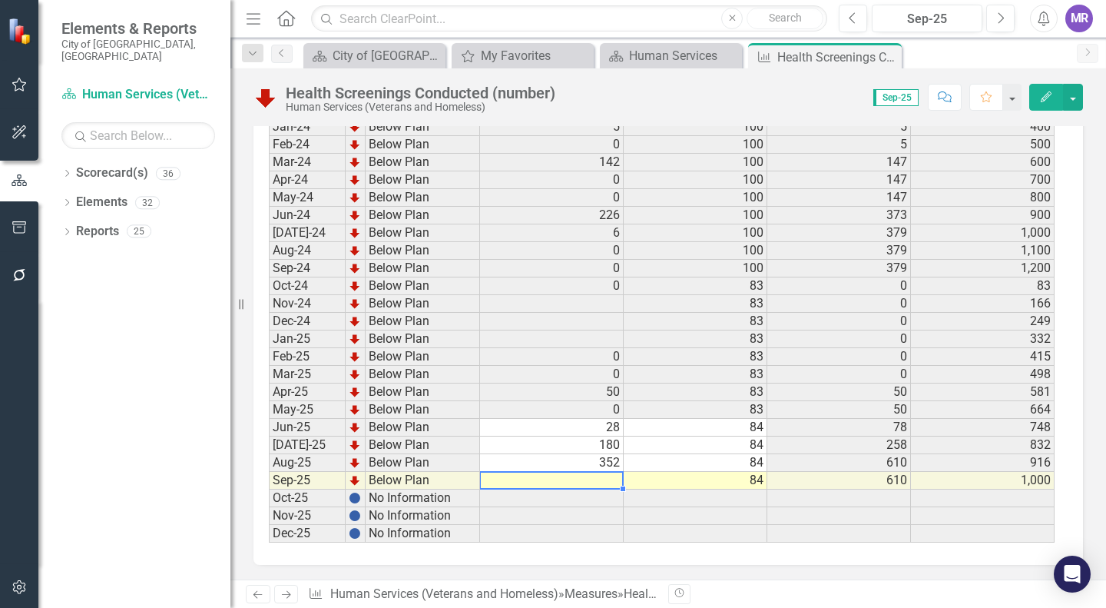
click at [605, 476] on td at bounding box center [552, 481] width 144 height 18
type textarea "2"
